Goal: Task Accomplishment & Management: Complete application form

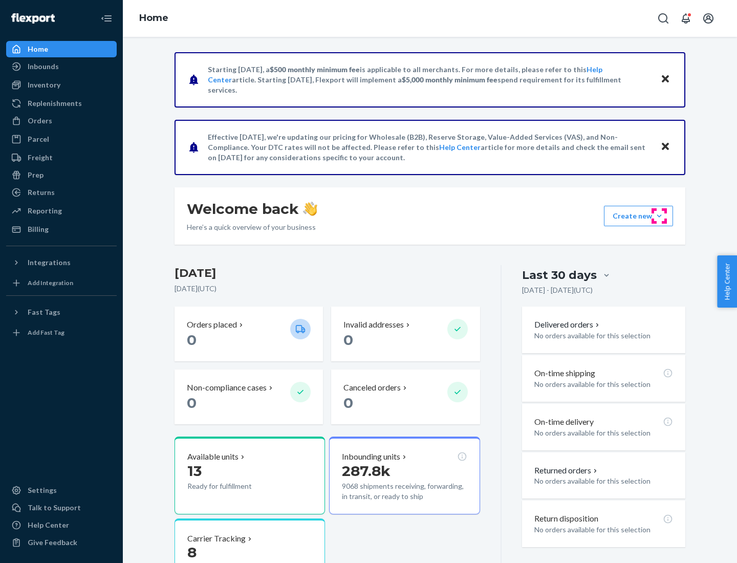
click at [659, 216] on button "Create new Create new inbound Create new order Create new product" at bounding box center [638, 216] width 69 height 20
click at [61, 66] on div "Inbounds" at bounding box center [61, 66] width 108 height 14
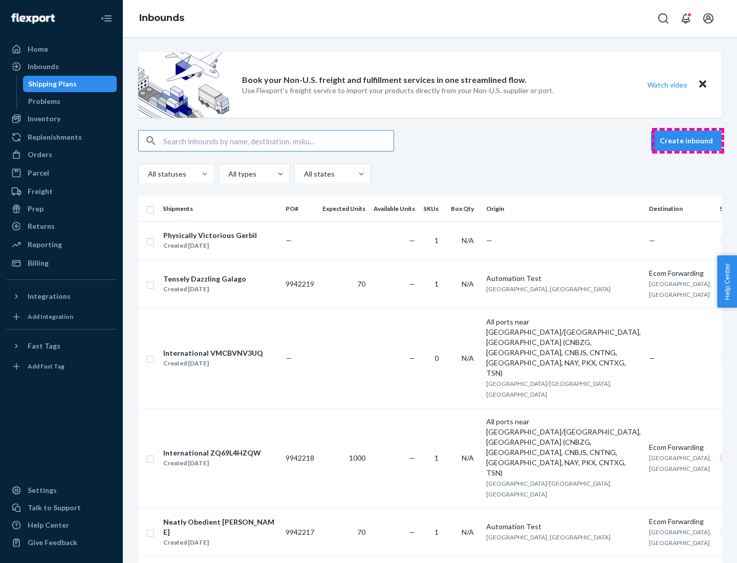
click at [688, 141] on button "Create inbound" at bounding box center [686, 140] width 71 height 20
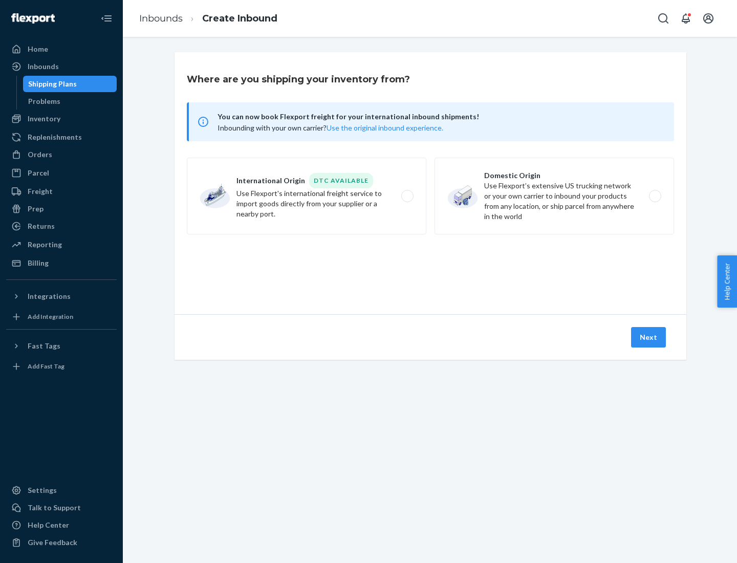
click at [554, 196] on label "Domestic Origin Use Flexport’s extensive US trucking network or your own carrie…" at bounding box center [553, 196] width 239 height 77
click at [654, 196] on input "Domestic Origin Use Flexport’s extensive US trucking network or your own carrie…" at bounding box center [657, 196] width 7 height 7
radio input "true"
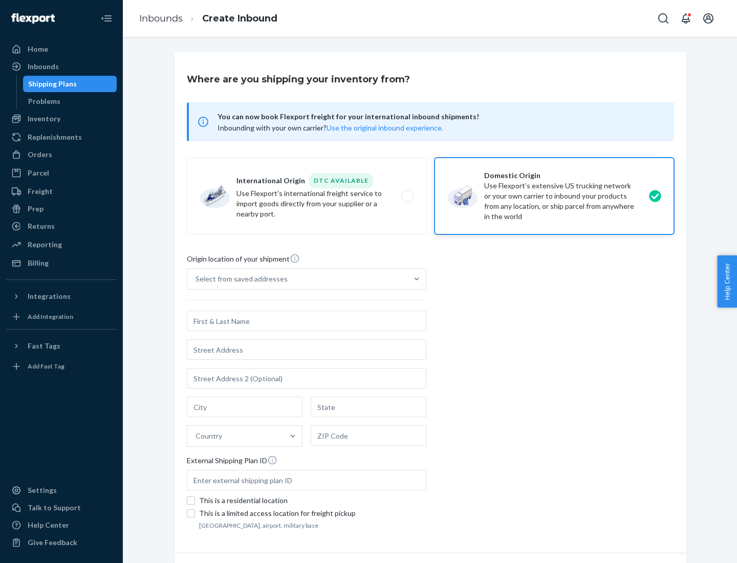
click at [239, 279] on div "Select from saved addresses" at bounding box center [241, 279] width 92 height 10
click at [196, 279] on input "Select from saved addresses" at bounding box center [195, 279] width 1 height 10
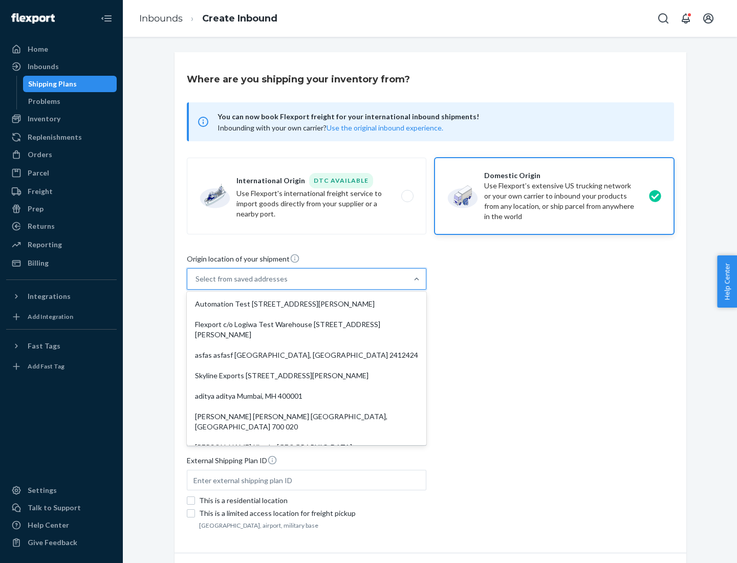
scroll to position [4, 0]
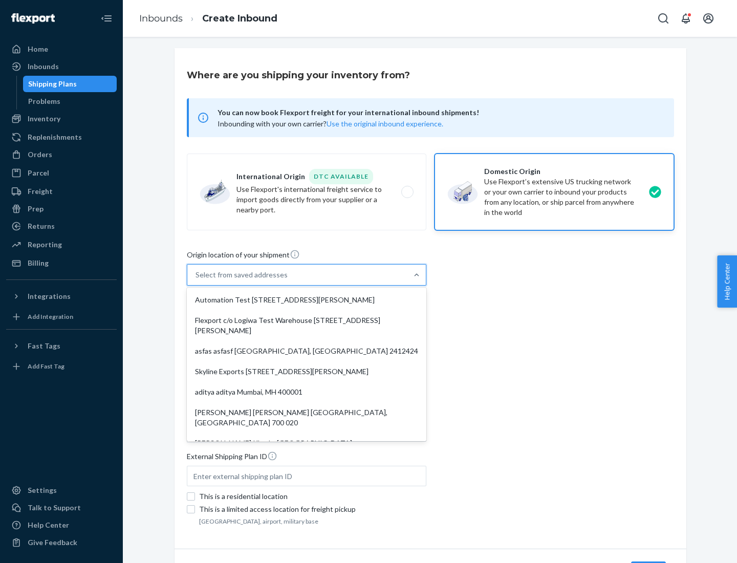
click at [306, 300] on div "Automation Test [STREET_ADDRESS][PERSON_NAME]" at bounding box center [306, 300] width 235 height 20
click at [196, 280] on input "option Automation Test [STREET_ADDRESS][PERSON_NAME]. 9 results available. Use …" at bounding box center [195, 275] width 1 height 10
type input "Automation Test"
type input "9th Floor"
type input "[GEOGRAPHIC_DATA]"
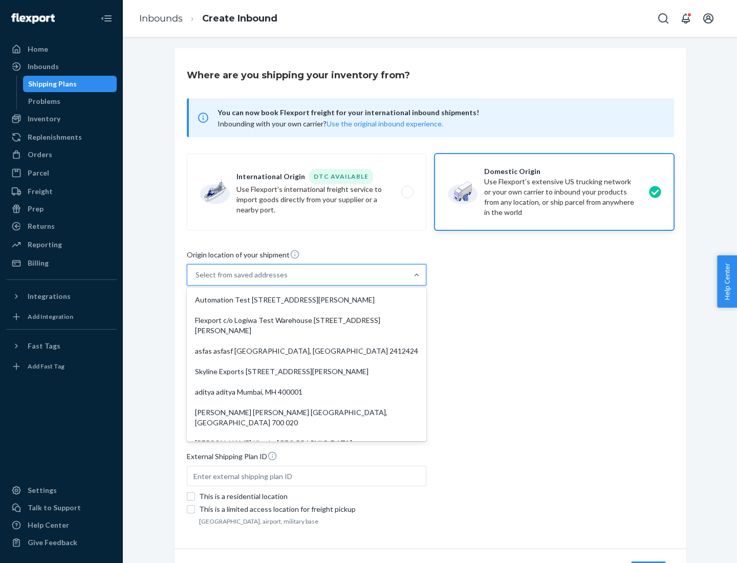
type input "CA"
type input "94104"
type input "[STREET_ADDRESS][PERSON_NAME]"
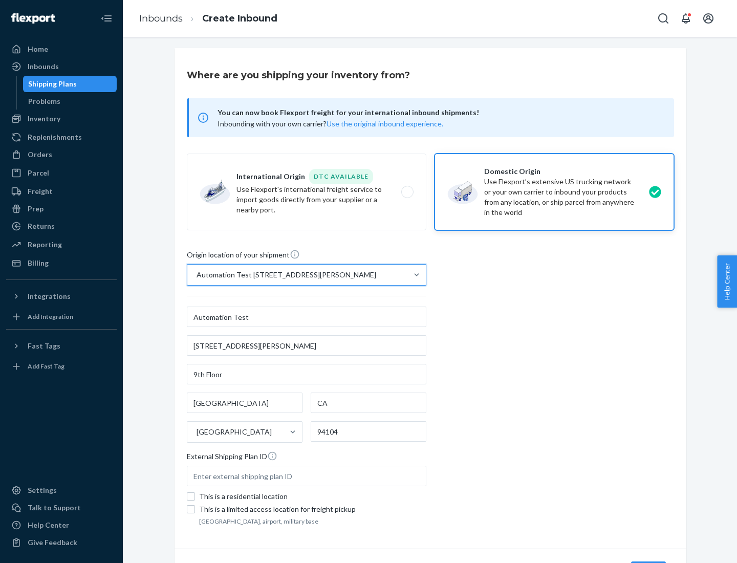
scroll to position [60, 0]
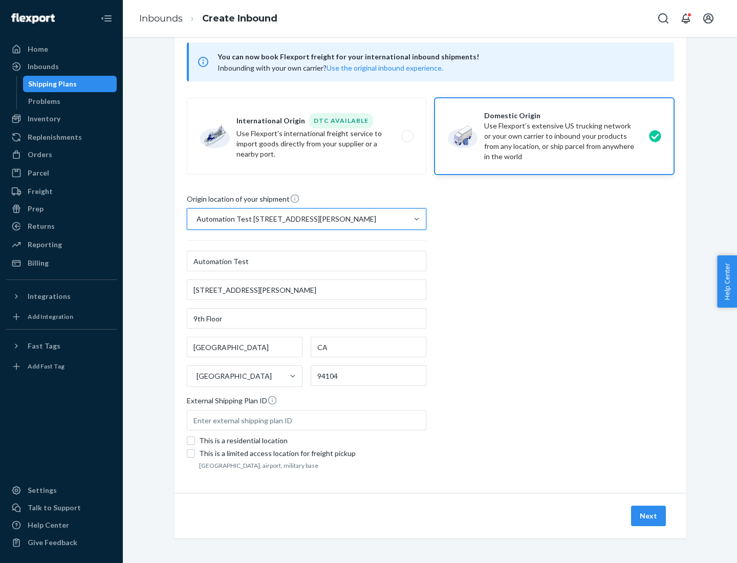
click at [649, 516] on button "Next" at bounding box center [648, 515] width 35 height 20
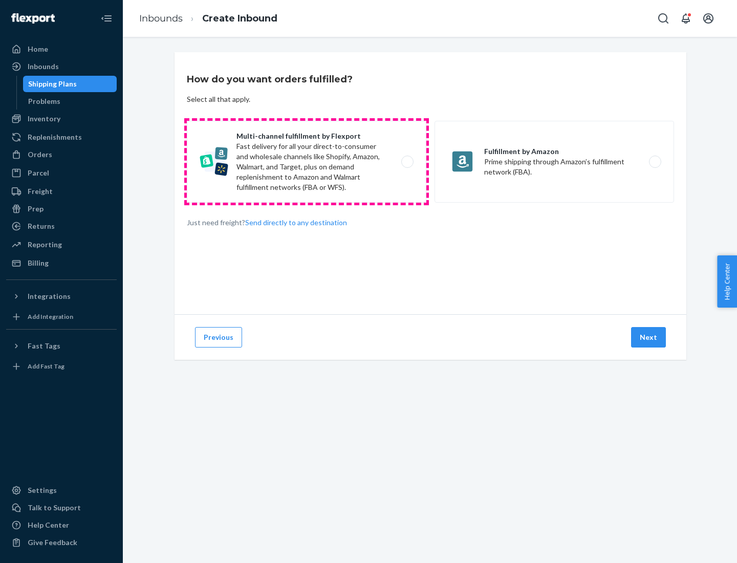
click at [306, 162] on label "Multi-channel fulfillment by Flexport Fast delivery for all your direct-to-cons…" at bounding box center [306, 162] width 239 height 82
click at [407, 162] on input "Multi-channel fulfillment by Flexport Fast delivery for all your direct-to-cons…" at bounding box center [410, 162] width 7 height 7
radio input "true"
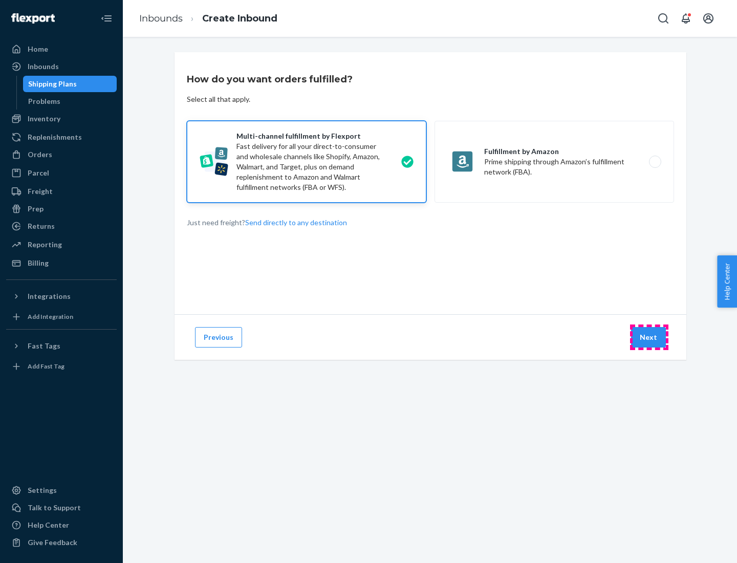
click at [649, 337] on button "Next" at bounding box center [648, 337] width 35 height 20
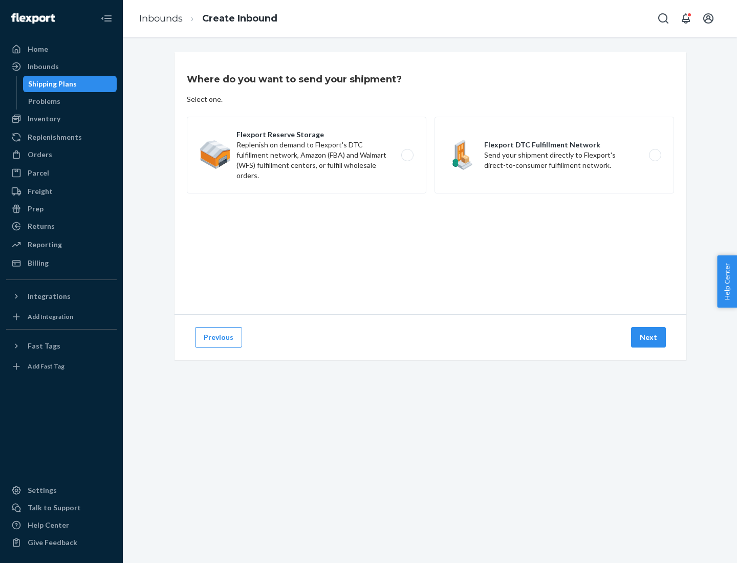
click at [554, 155] on label "Flexport DTC Fulfillment Network Send your shipment directly to Flexport's dire…" at bounding box center [553, 155] width 239 height 77
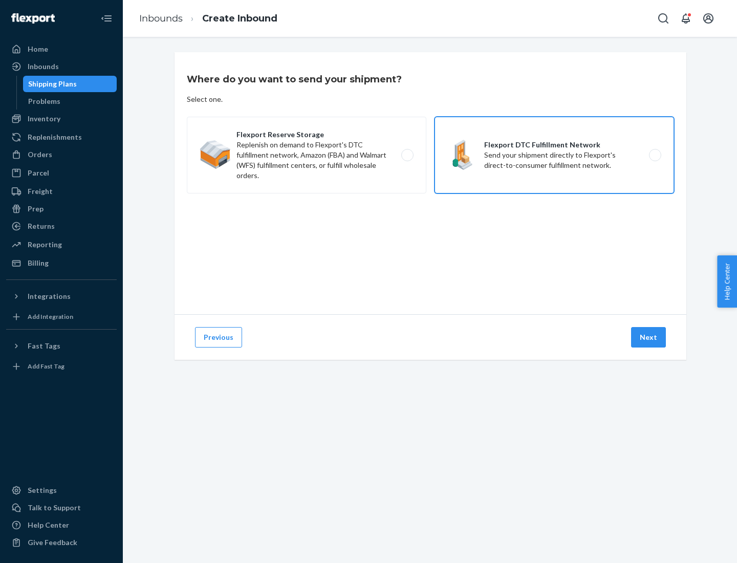
click at [654, 155] on input "Flexport DTC Fulfillment Network Send your shipment directly to Flexport's dire…" at bounding box center [657, 155] width 7 height 7
radio input "true"
click at [649, 337] on button "Next" at bounding box center [648, 337] width 35 height 20
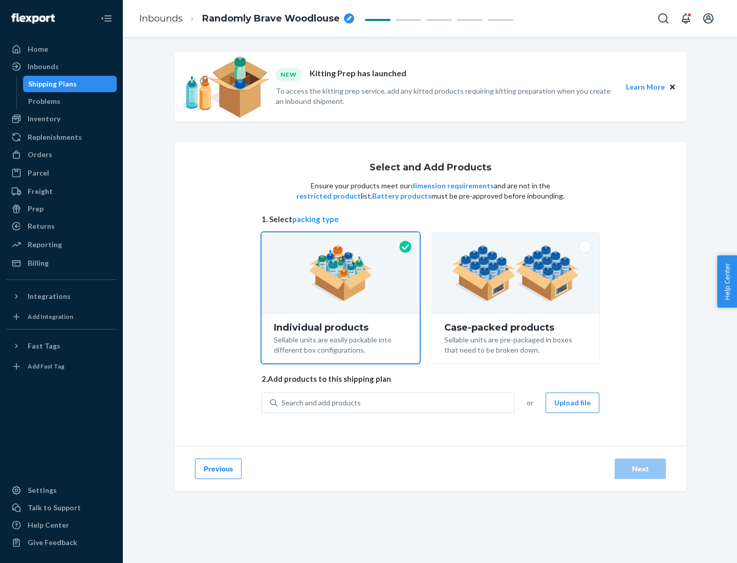
click at [516, 273] on img at bounding box center [515, 273] width 127 height 56
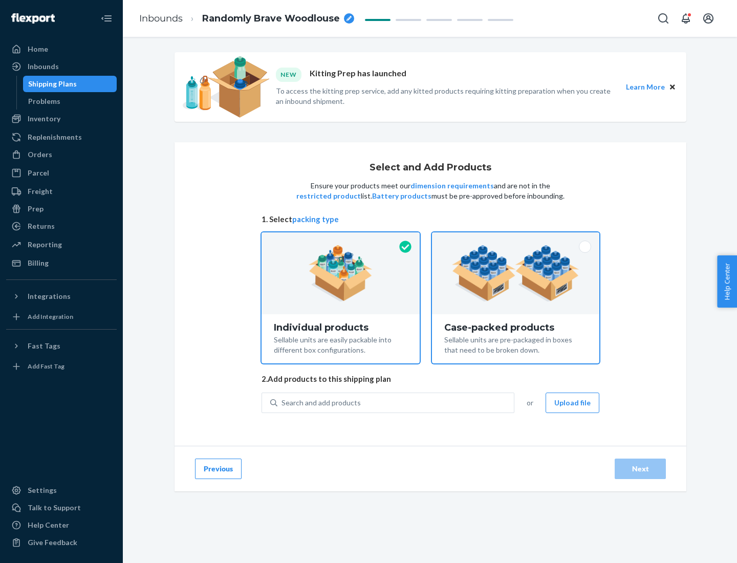
click at [516, 239] on input "Case-packed products Sellable units are pre-packaged in boxes that need to be b…" at bounding box center [515, 235] width 7 height 7
radio input "true"
radio input "false"
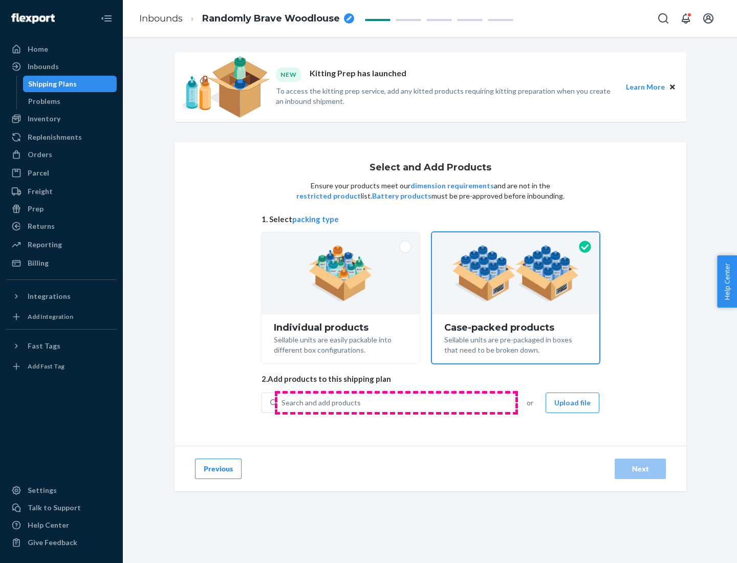
click at [396, 402] on div "Search and add products" at bounding box center [395, 402] width 236 height 18
click at [282, 402] on input "Search and add products" at bounding box center [281, 402] width 1 height 10
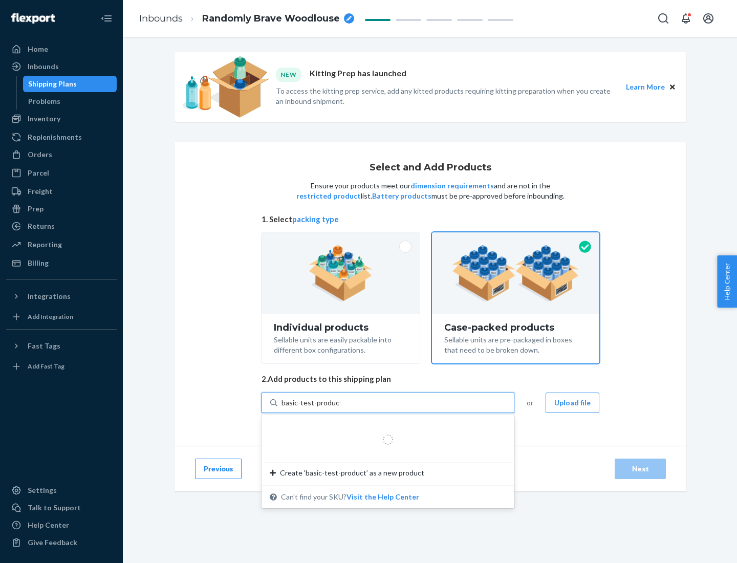
type input "basic-test-product-1"
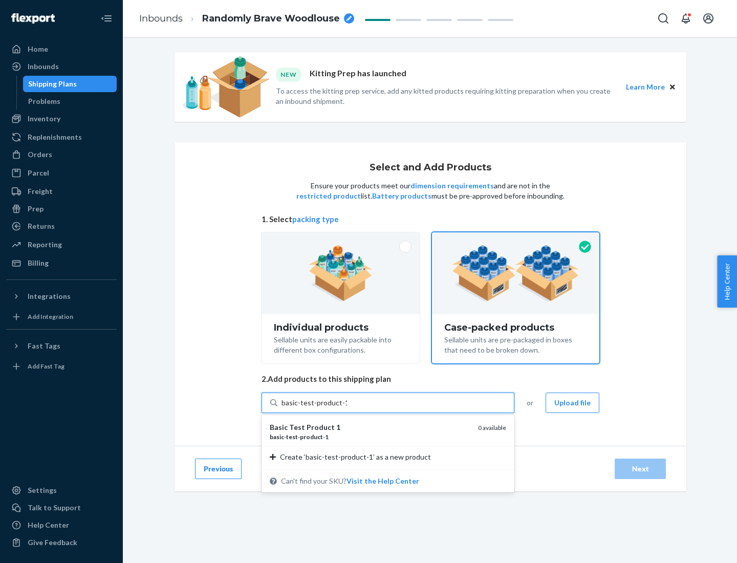
click at [370, 436] on div "basic - test - product - 1" at bounding box center [370, 436] width 200 height 9
click at [347, 408] on input "basic-test-product-1" at bounding box center [313, 402] width 65 height 10
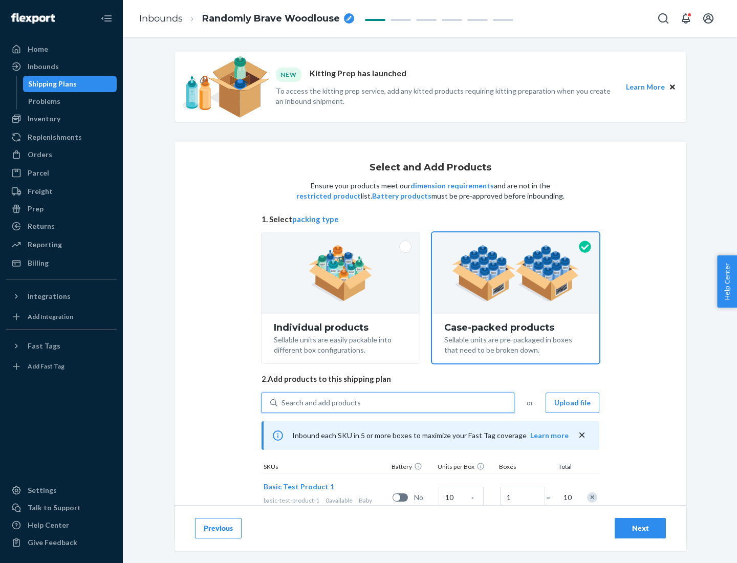
scroll to position [37, 0]
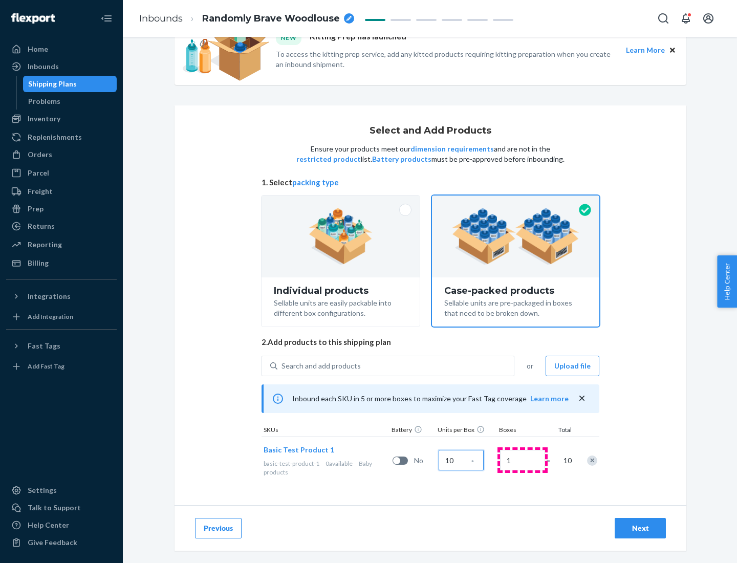
type input "10"
type input "7"
click at [640, 528] on div "Next" at bounding box center [640, 528] width 34 height 10
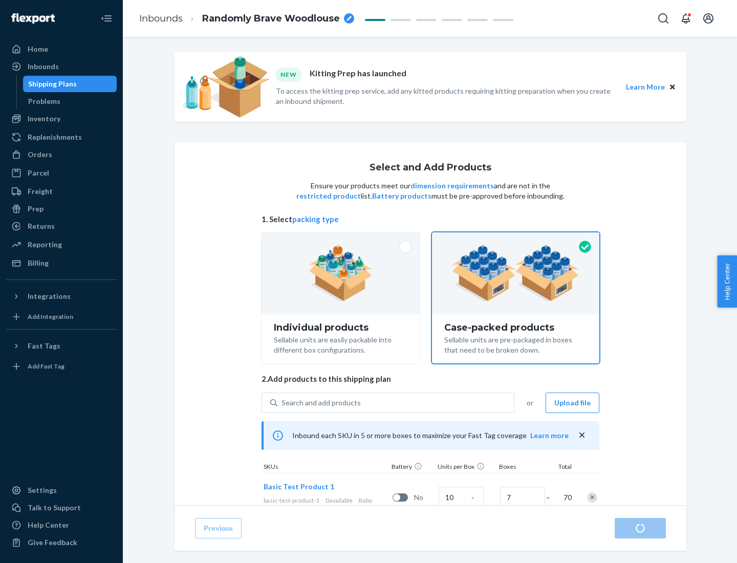
radio input "true"
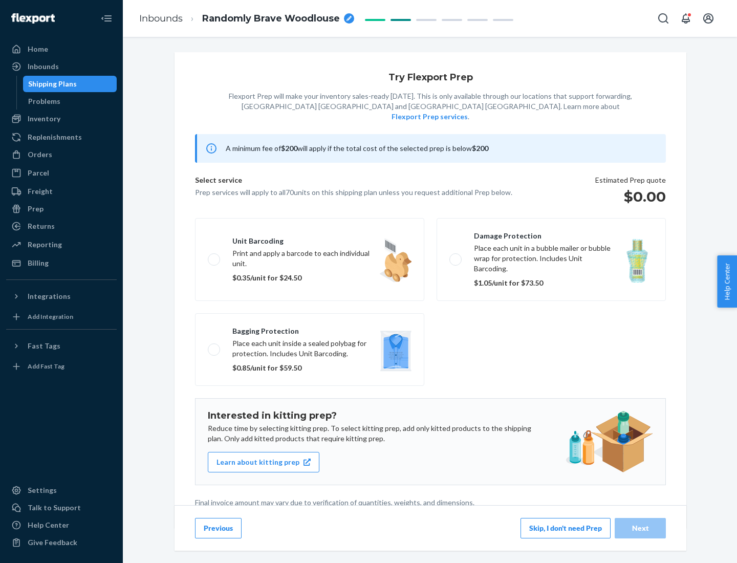
scroll to position [3, 0]
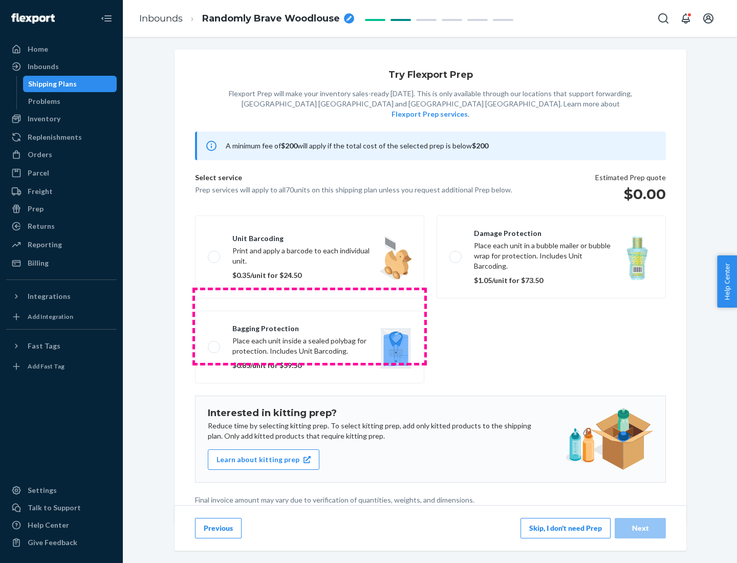
click at [309, 326] on label "Bagging protection Place each unit inside a sealed polybag for protection. Incl…" at bounding box center [309, 347] width 229 height 73
click at [214, 343] on input "Bagging protection Place each unit inside a sealed polybag for protection. Incl…" at bounding box center [211, 346] width 7 height 7
checkbox input "true"
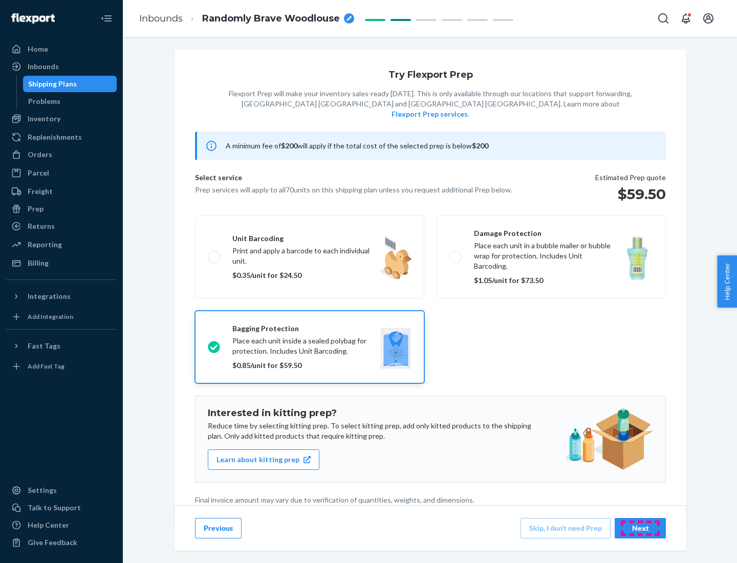
click at [640, 527] on div "Next" at bounding box center [640, 528] width 34 height 10
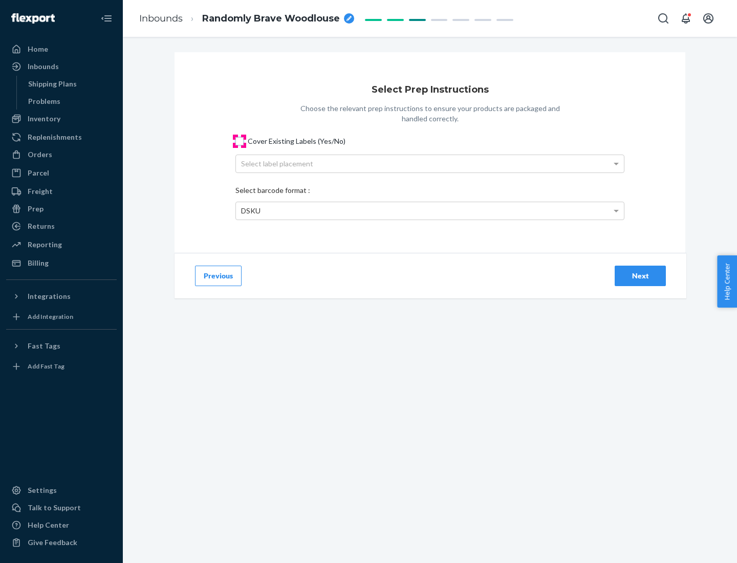
click at [239, 141] on input "Cover Existing Labels (Yes/No)" at bounding box center [239, 141] width 8 height 8
checkbox input "true"
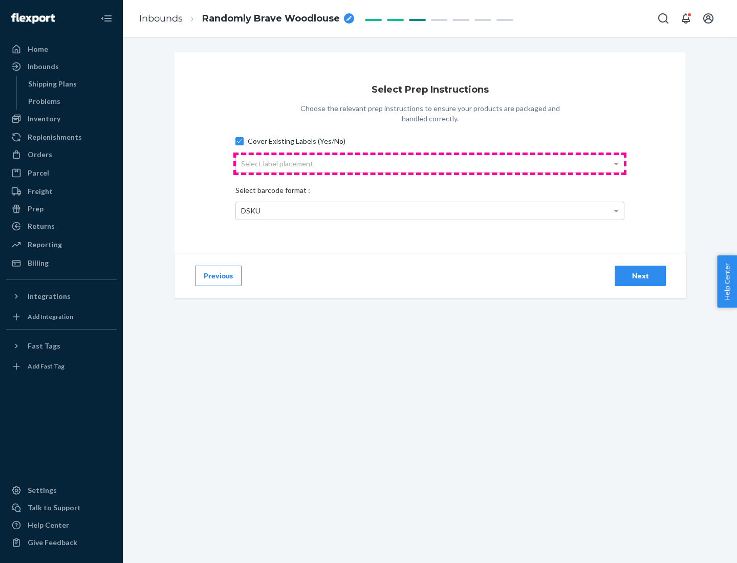
click at [430, 163] on div "Select label placement" at bounding box center [430, 163] width 388 height 17
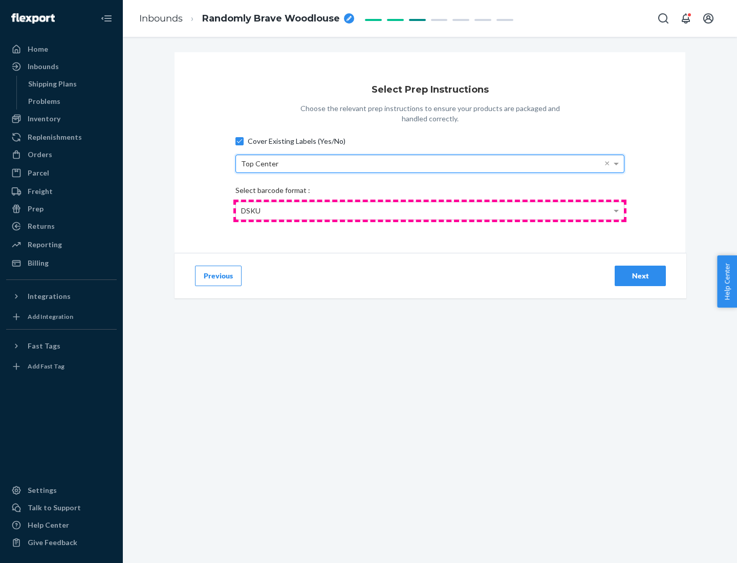
click at [430, 210] on div "DSKU" at bounding box center [430, 210] width 388 height 17
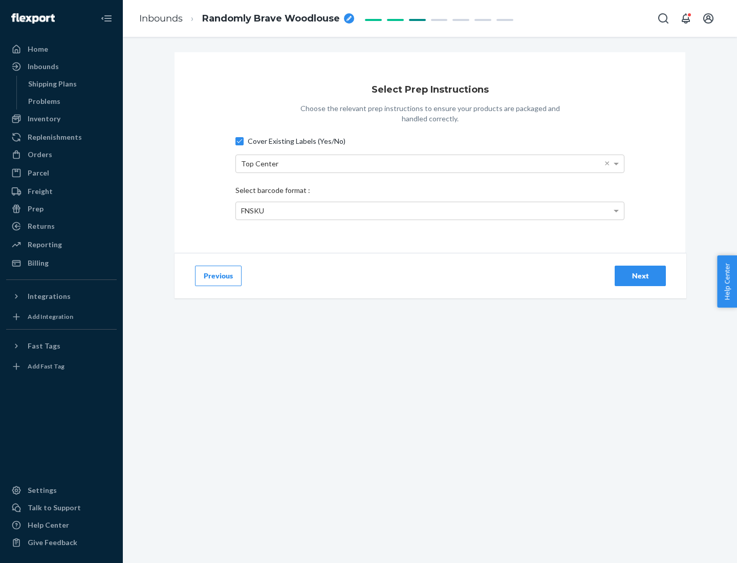
click at [640, 275] on div "Next" at bounding box center [640, 276] width 34 height 10
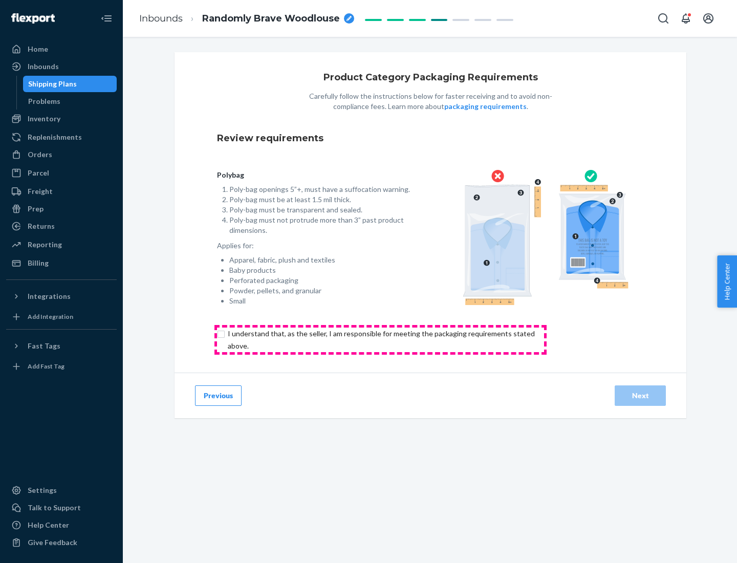
click at [380, 339] on input "checkbox" at bounding box center [387, 339] width 340 height 25
checkbox input "true"
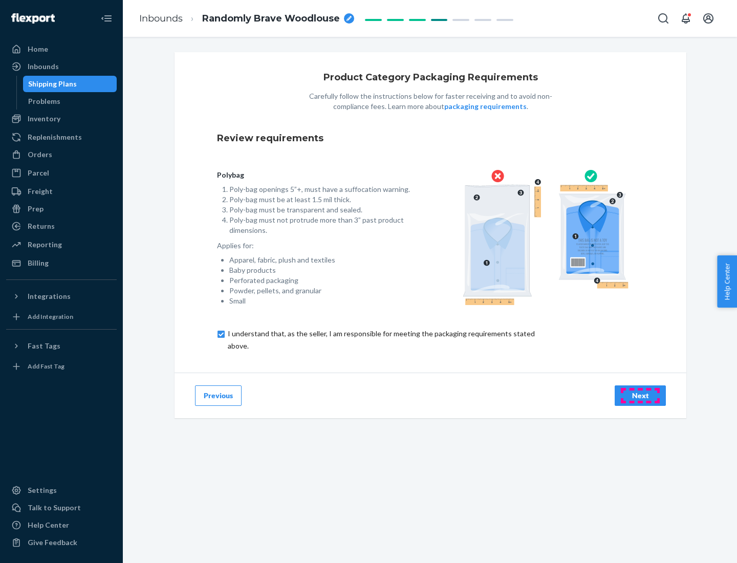
click at [640, 395] on div "Next" at bounding box center [640, 395] width 34 height 10
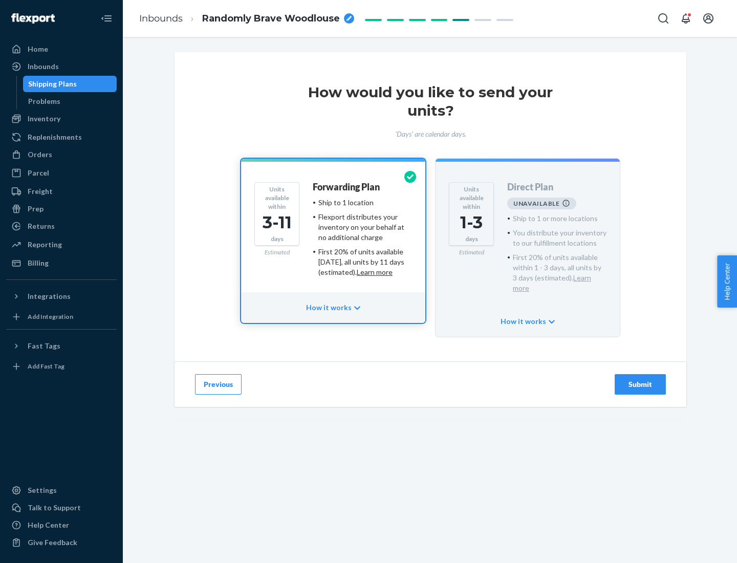
click at [347, 187] on h4 "Forwarding Plan" at bounding box center [346, 187] width 67 height 10
click at [640, 379] on div "Submit" at bounding box center [640, 384] width 34 height 10
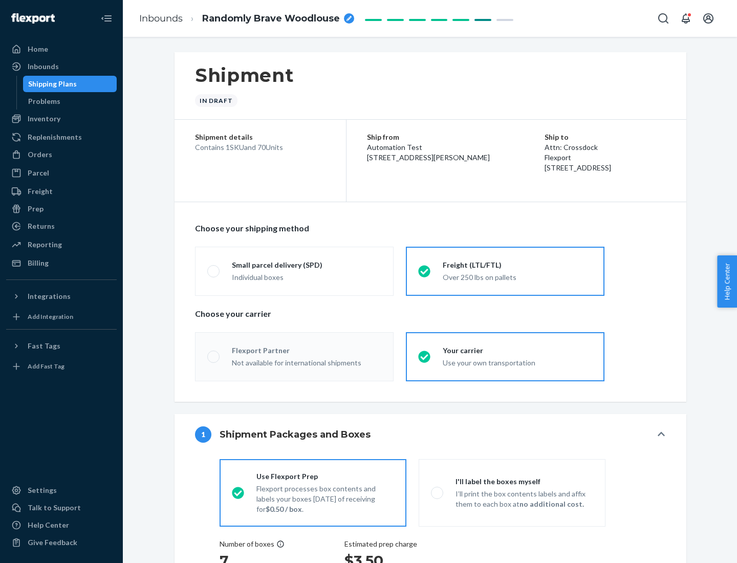
radio input "true"
radio input "false"
radio input "true"
radio input "false"
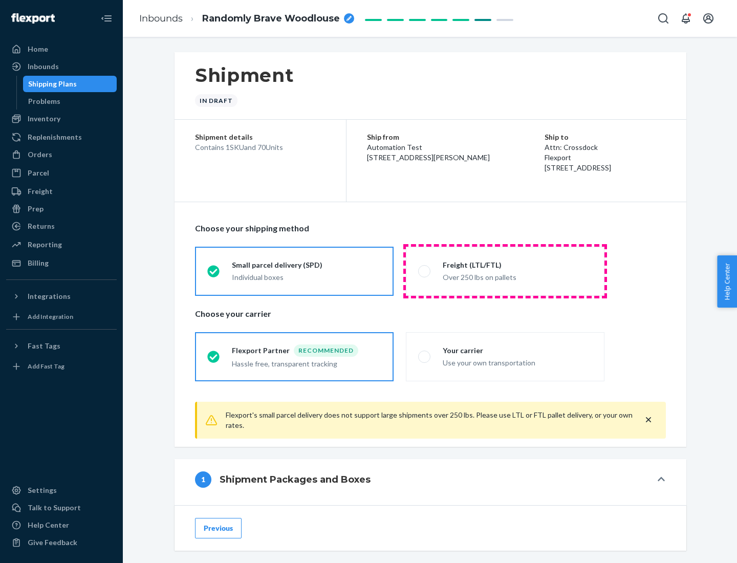
click at [505, 271] on div "Over 250 lbs on pallets" at bounding box center [516, 276] width 149 height 12
click at [425, 271] on input "Freight (LTL/FTL) Over 250 lbs on pallets" at bounding box center [421, 271] width 7 height 7
radio input "true"
radio input "false"
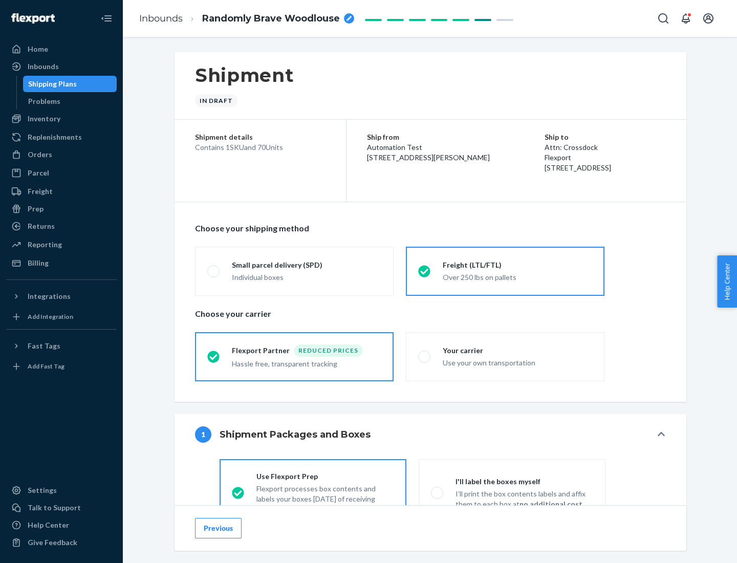
scroll to position [57, 0]
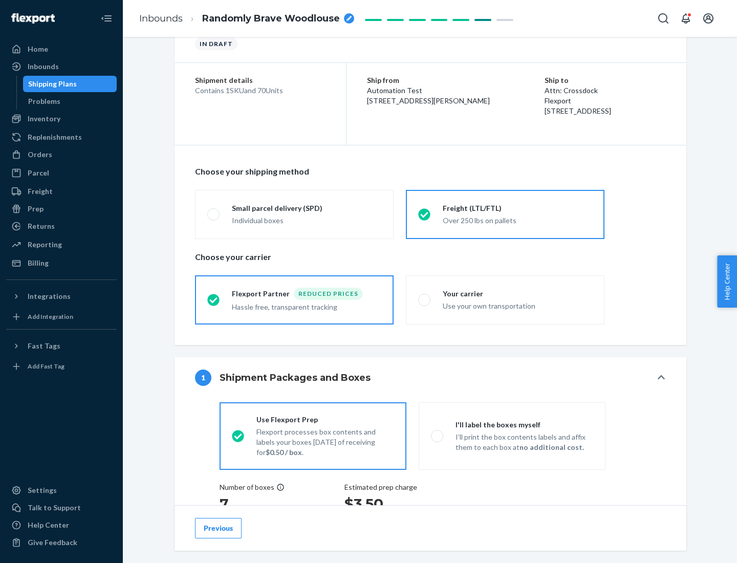
click at [505, 299] on div "Use your own transportation" at bounding box center [516, 305] width 149 height 12
click at [425, 299] on input "Your carrier Use your own transportation" at bounding box center [421, 299] width 7 height 7
radio input "true"
radio input "false"
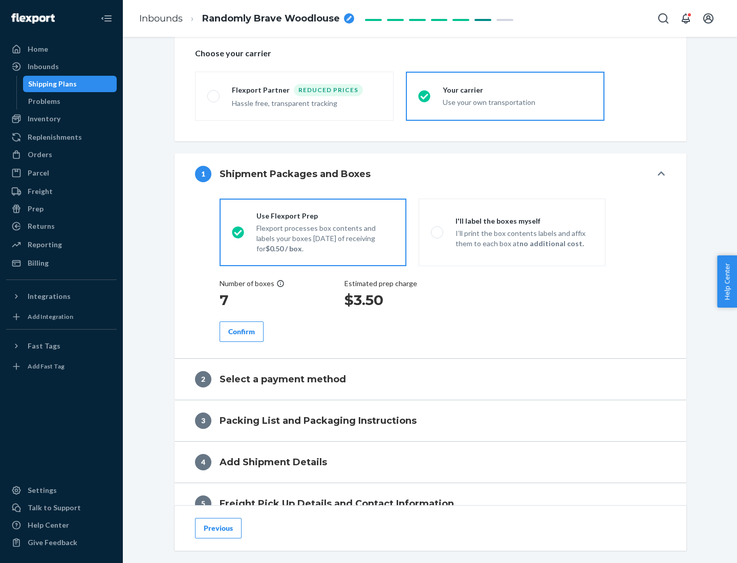
scroll to position [193, 0]
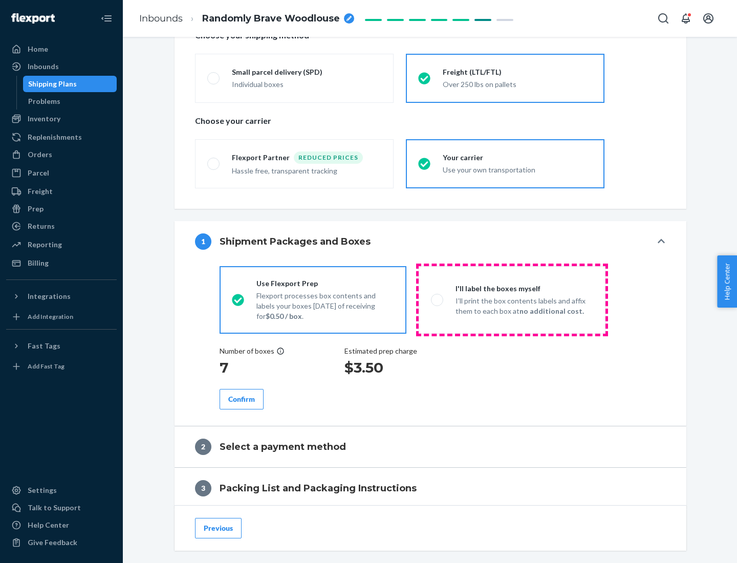
click at [512, 299] on p "I’ll print the box contents labels and affix them to each box at no additional …" at bounding box center [524, 306] width 138 height 20
click at [437, 299] on input "I'll label the boxes myself I’ll print the box contents labels and affix them t…" at bounding box center [434, 299] width 7 height 7
radio input "true"
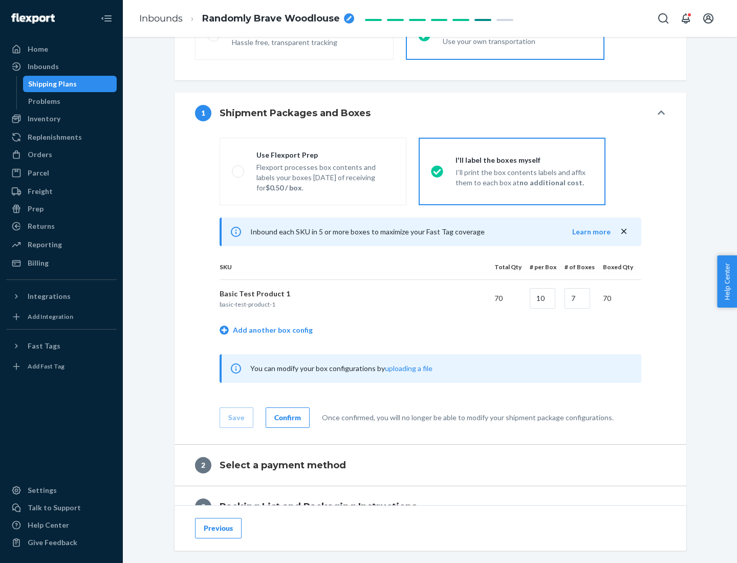
scroll to position [176, 0]
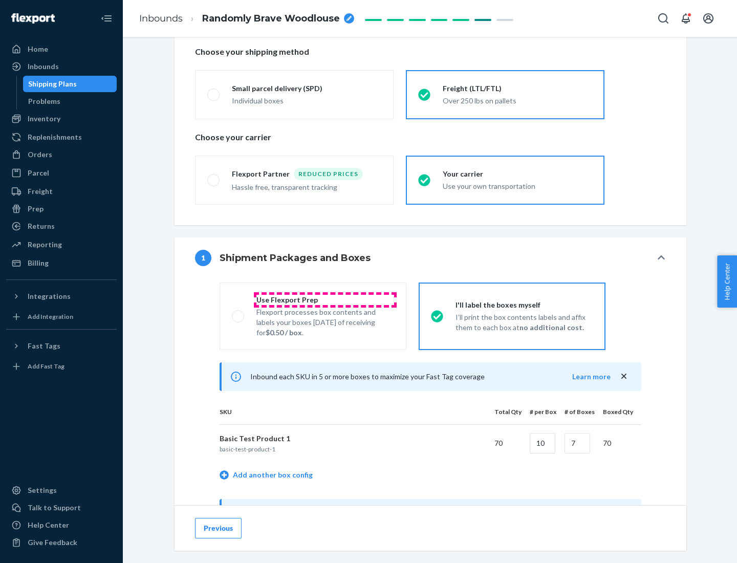
click at [325, 299] on div "Use Flexport Prep" at bounding box center [325, 300] width 138 height 10
click at [238, 313] on input "Use Flexport Prep Flexport processes box contents and labels your boxes [DATE] …" at bounding box center [235, 316] width 7 height 7
radio input "true"
radio input "false"
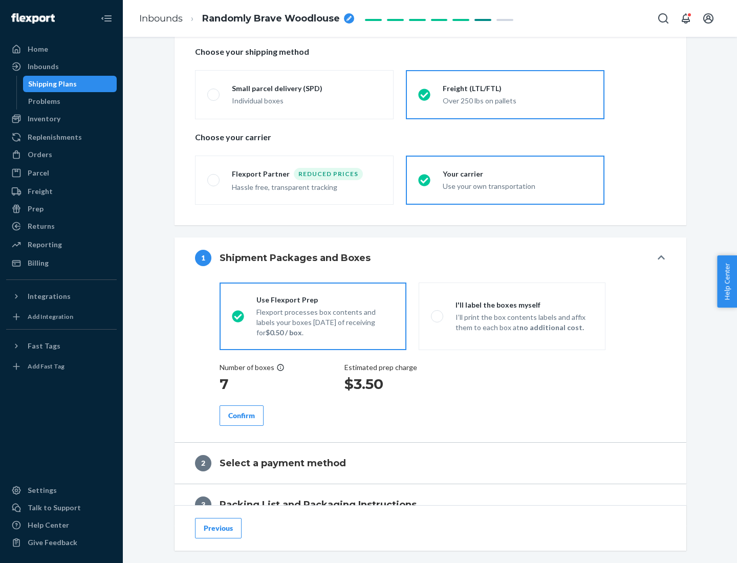
scroll to position [292, 0]
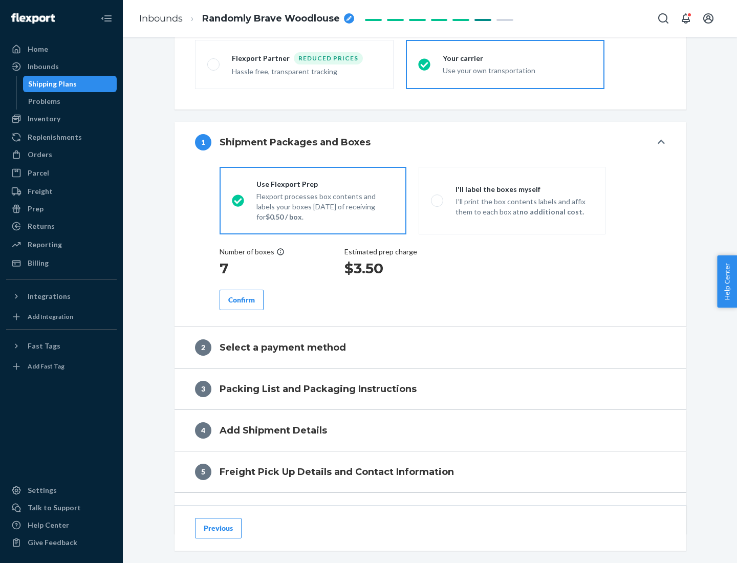
click at [241, 299] on div "Confirm" at bounding box center [241, 300] width 27 height 10
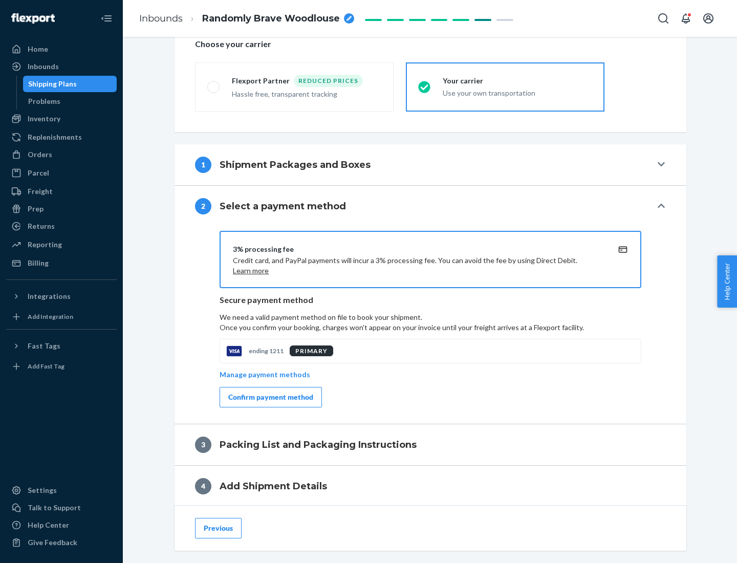
scroll to position [367, 0]
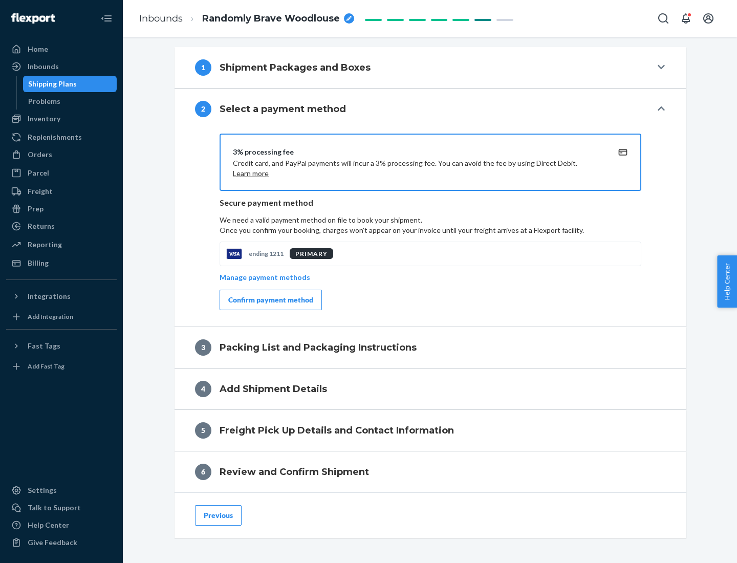
click at [270, 300] on div "Confirm payment method" at bounding box center [270, 300] width 85 height 10
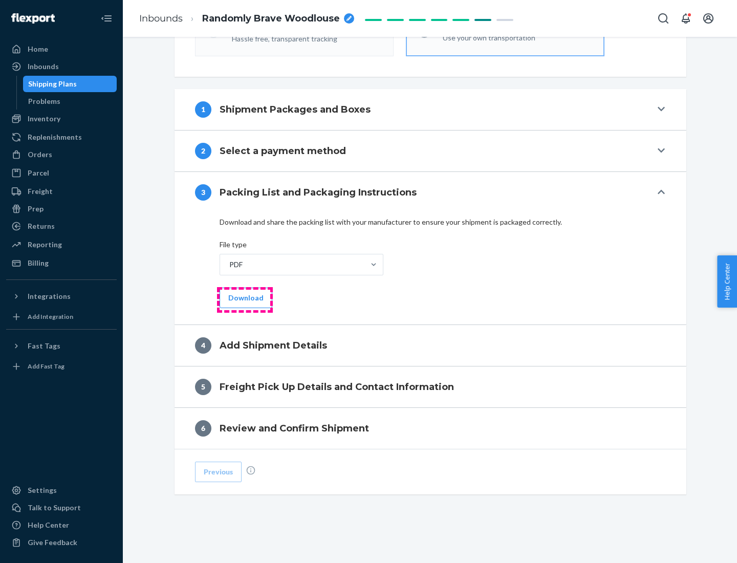
scroll to position [323, 0]
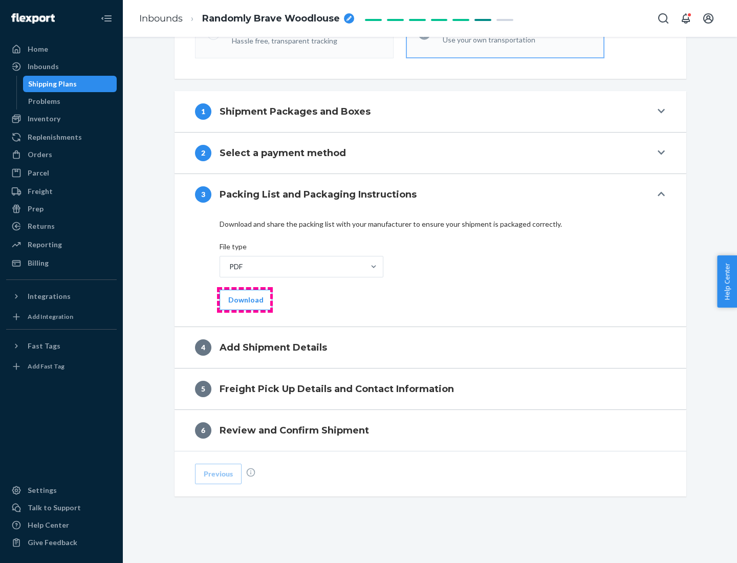
click at [245, 299] on button "Download" at bounding box center [245, 300] width 53 height 20
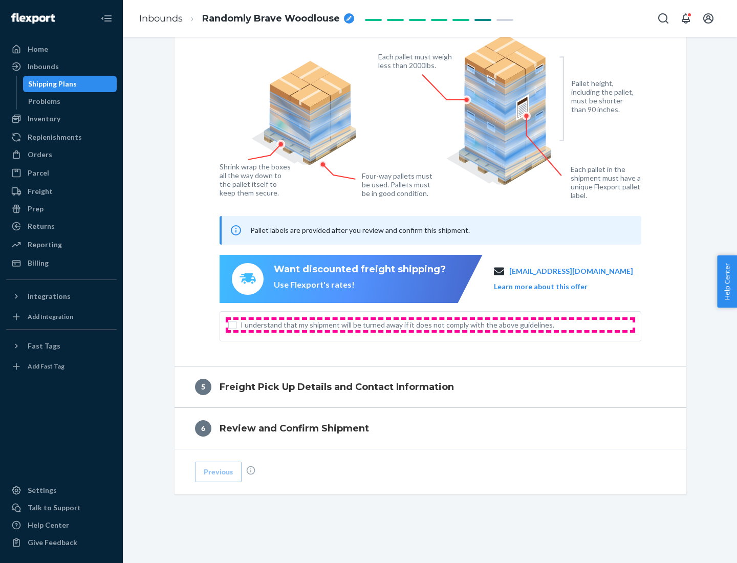
click at [430, 324] on span "I understand that my shipment will be turned away if it does not comply with th…" at bounding box center [436, 325] width 392 height 10
click at [236, 324] on input "I understand that my shipment will be turned away if it does not comply with th…" at bounding box center [232, 325] width 8 height 8
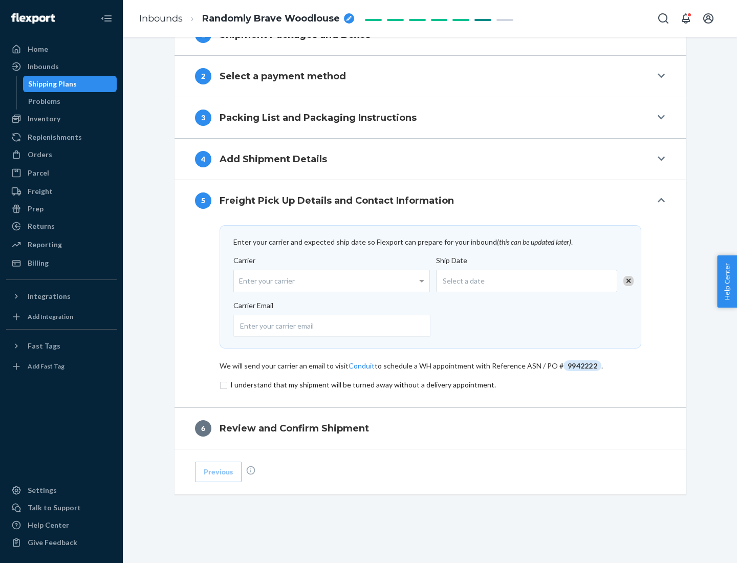
click at [430, 384] on input "checkbox" at bounding box center [430, 385] width 422 height 12
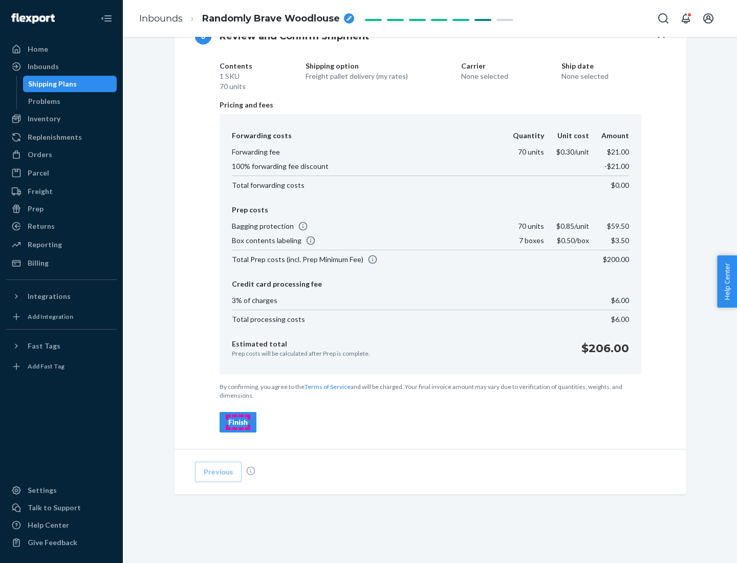
click at [238, 422] on div "Finish" at bounding box center [237, 422] width 19 height 10
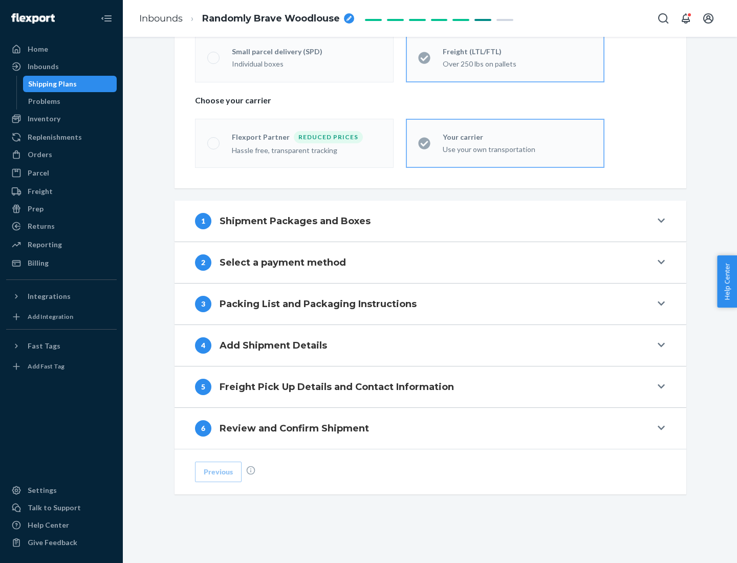
scroll to position [213, 0]
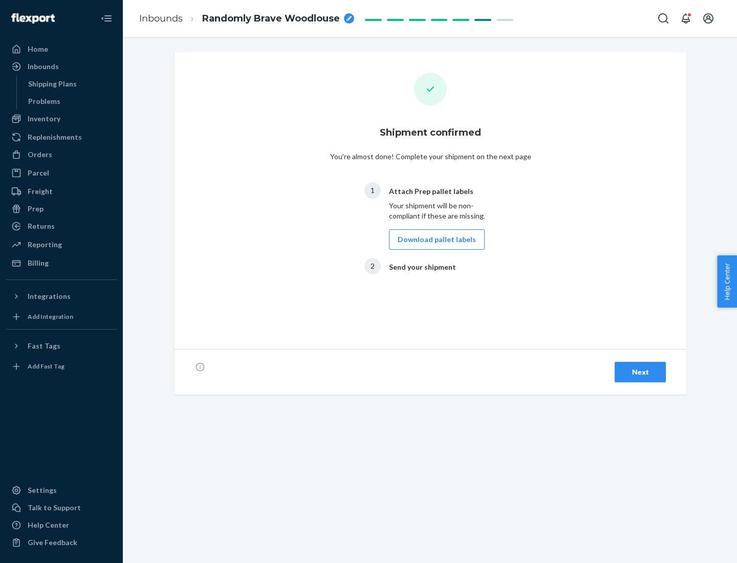
click at [434, 239] on button "Download pallet labels" at bounding box center [437, 239] width 96 height 20
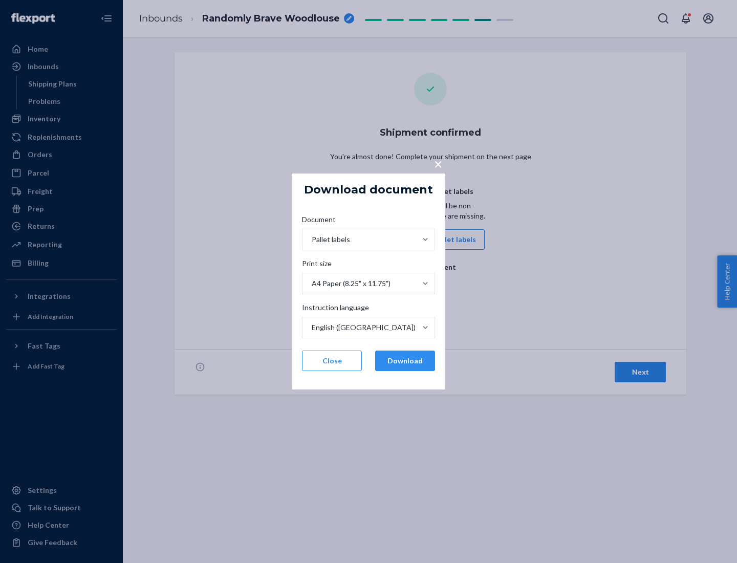
click at [405, 361] on button "Download" at bounding box center [405, 360] width 60 height 20
click at [437, 163] on span "×" at bounding box center [438, 163] width 8 height 17
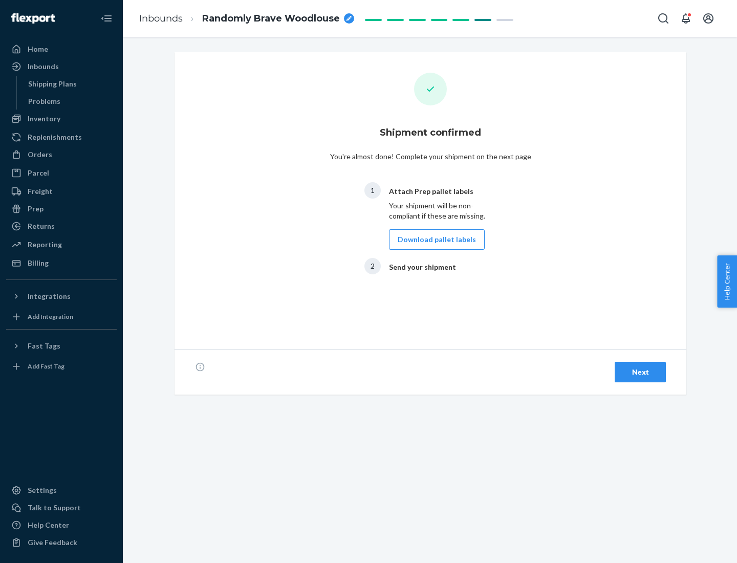
click at [640, 372] on div "Next" at bounding box center [640, 372] width 34 height 10
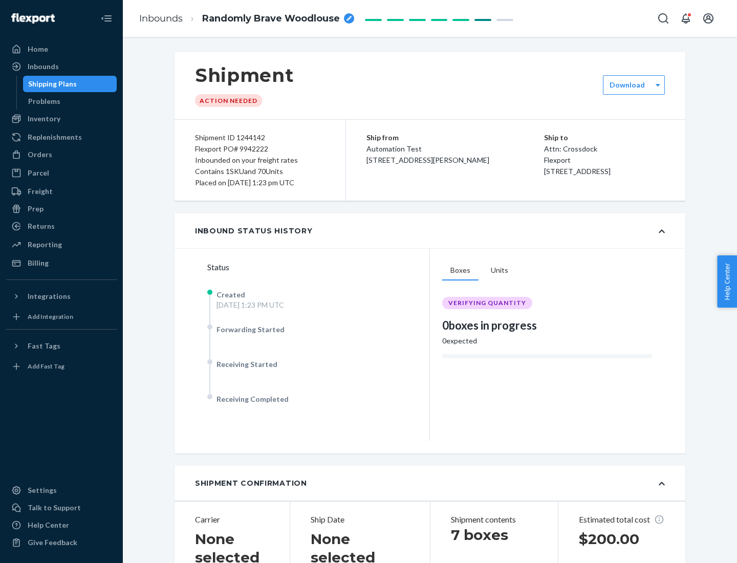
scroll to position [219, 0]
